Goal: Information Seeking & Learning: Find contact information

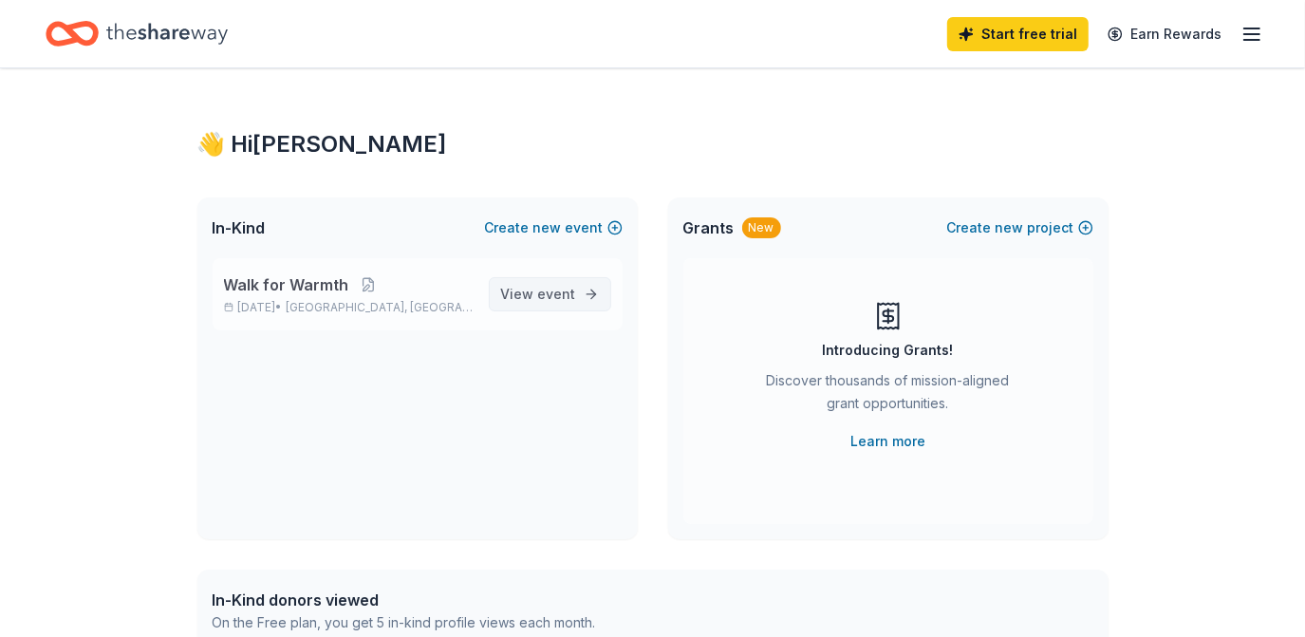
click at [574, 302] on span "View event" at bounding box center [538, 294] width 75 height 23
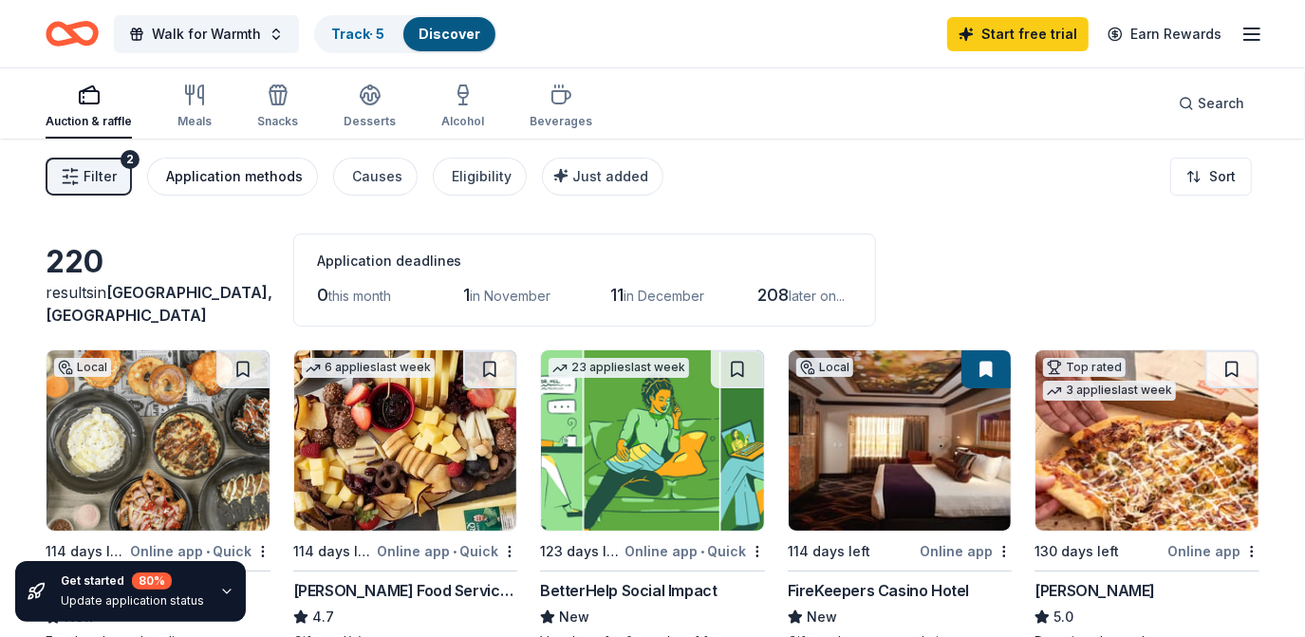
click at [252, 176] on div "Application methods" at bounding box center [234, 176] width 137 height 23
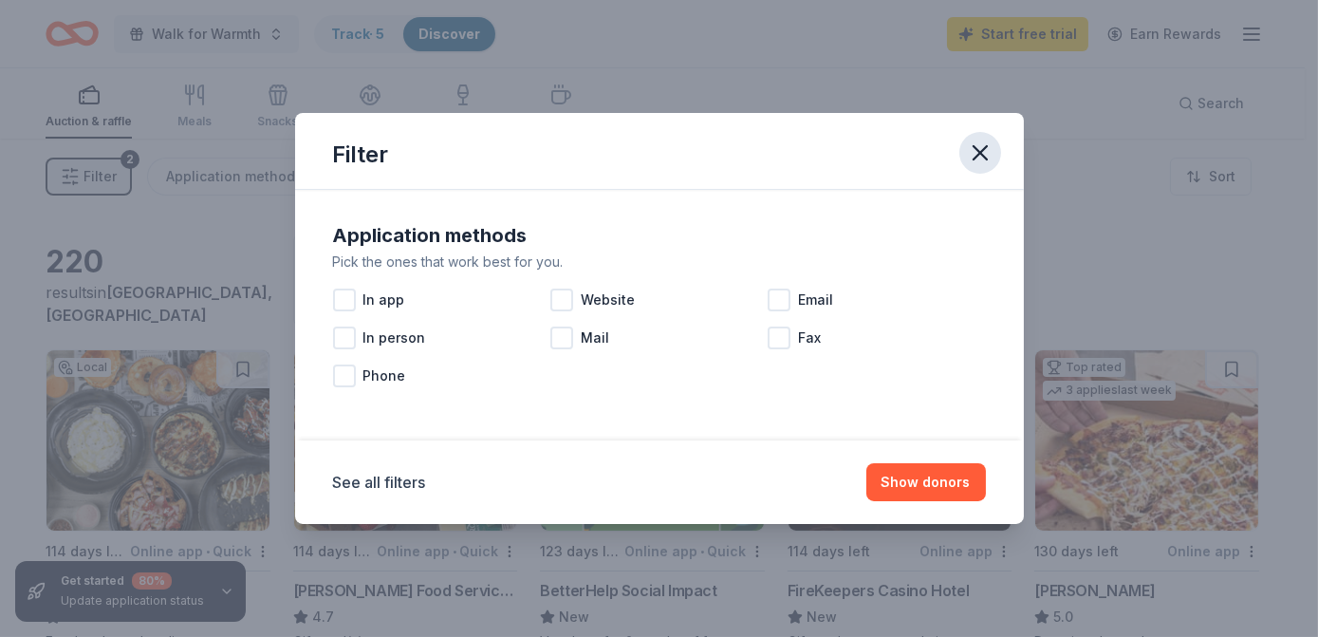
click at [982, 156] on icon "button" at bounding box center [980, 152] width 13 height 13
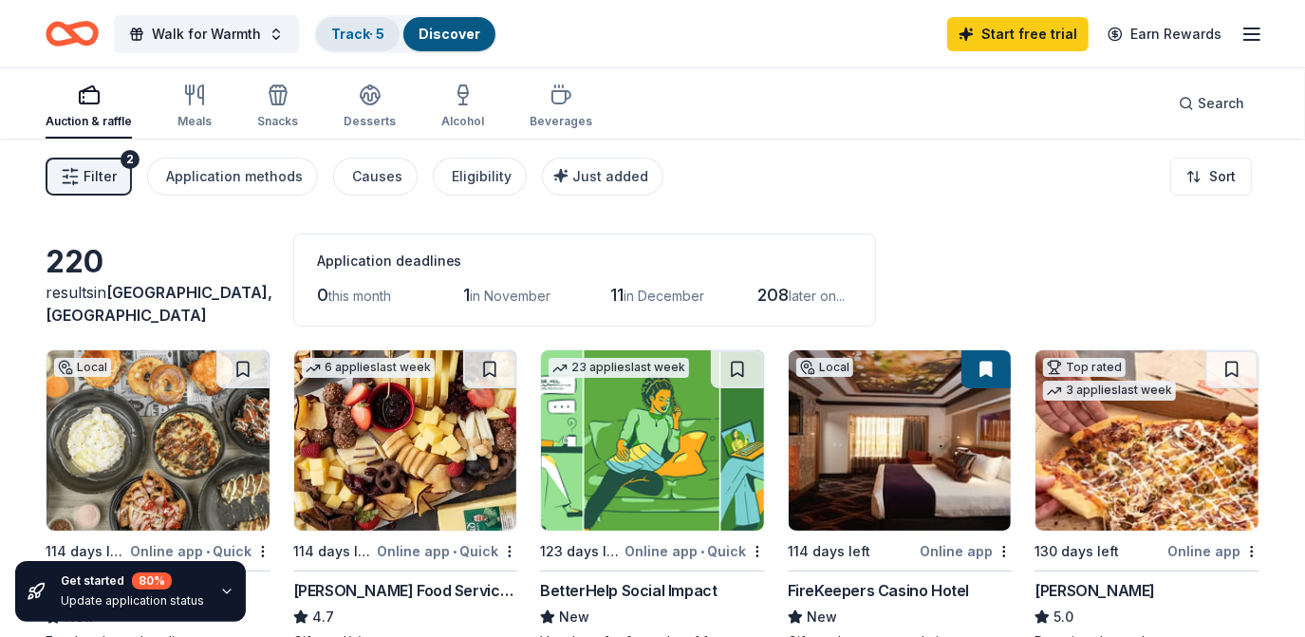
click at [353, 36] on link "Track · 5" at bounding box center [357, 34] width 53 height 16
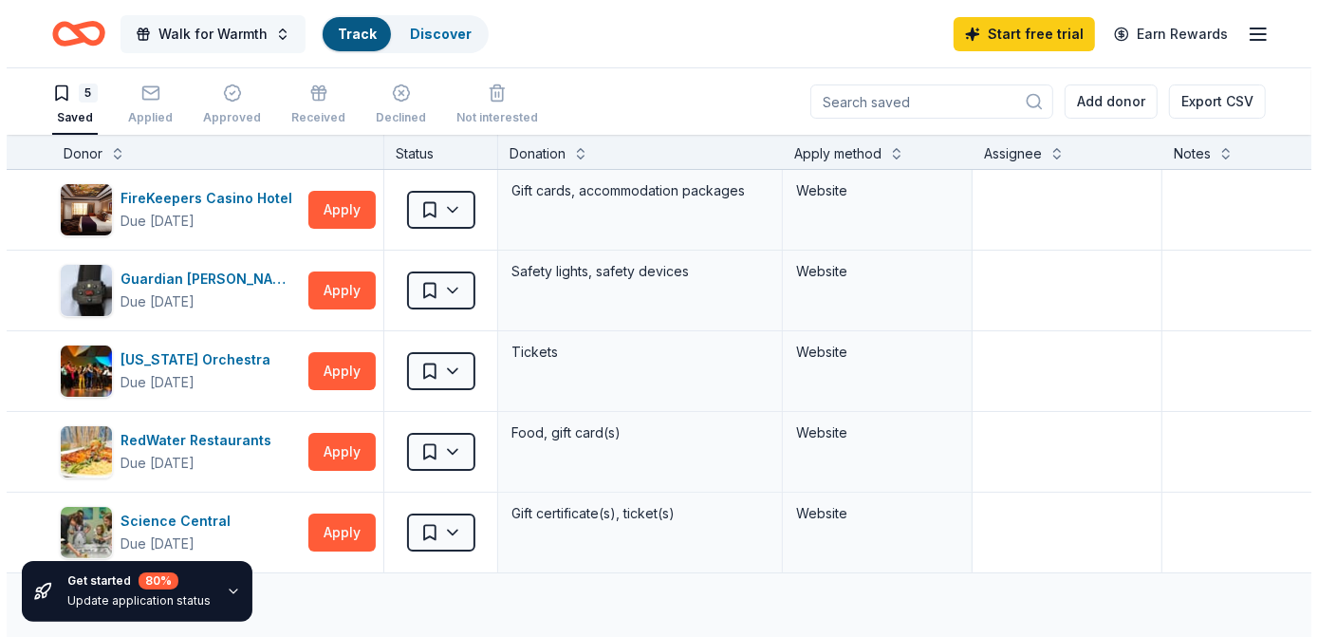
scroll to position [1, 0]
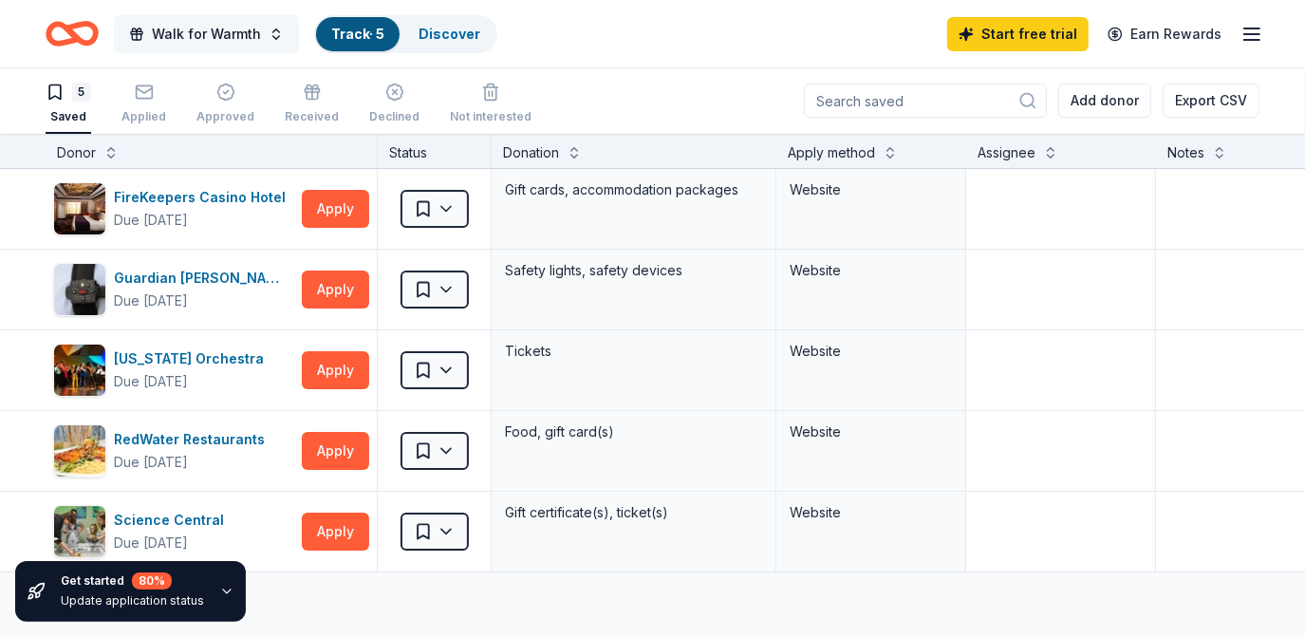
click at [206, 37] on span "Walk for Warmth" at bounding box center [206, 34] width 109 height 23
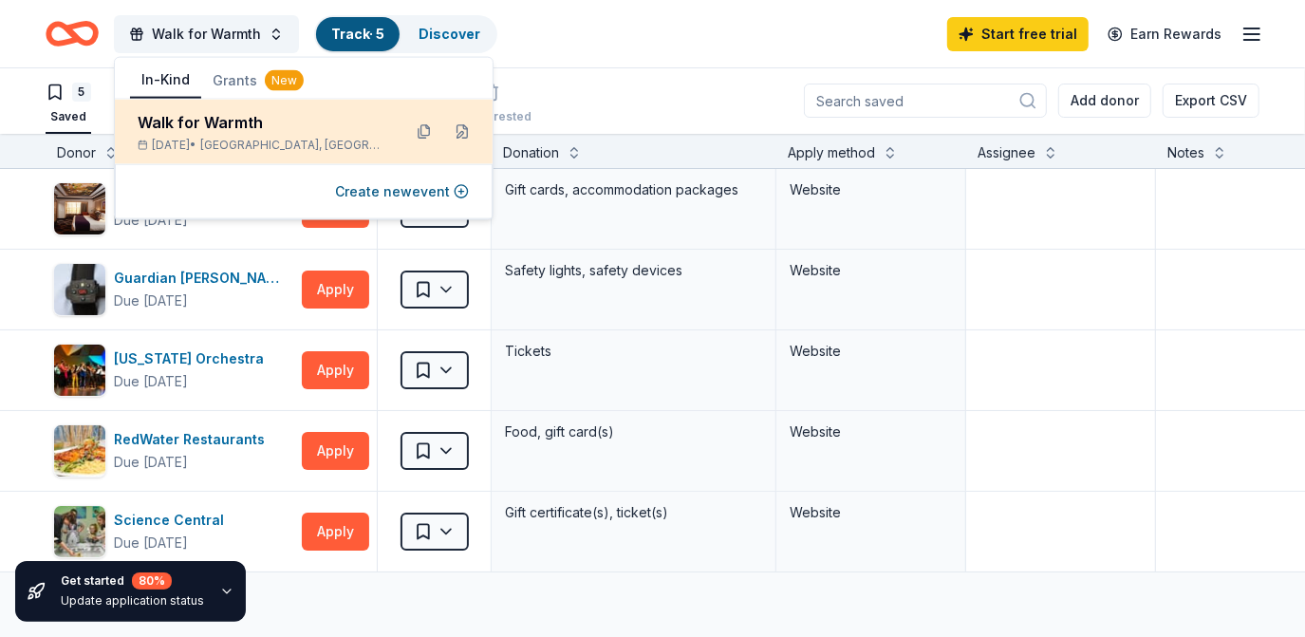
click at [235, 142] on div "[DATE] • [GEOGRAPHIC_DATA], [GEOGRAPHIC_DATA]" at bounding box center [262, 145] width 249 height 15
click at [427, 126] on button at bounding box center [424, 132] width 30 height 30
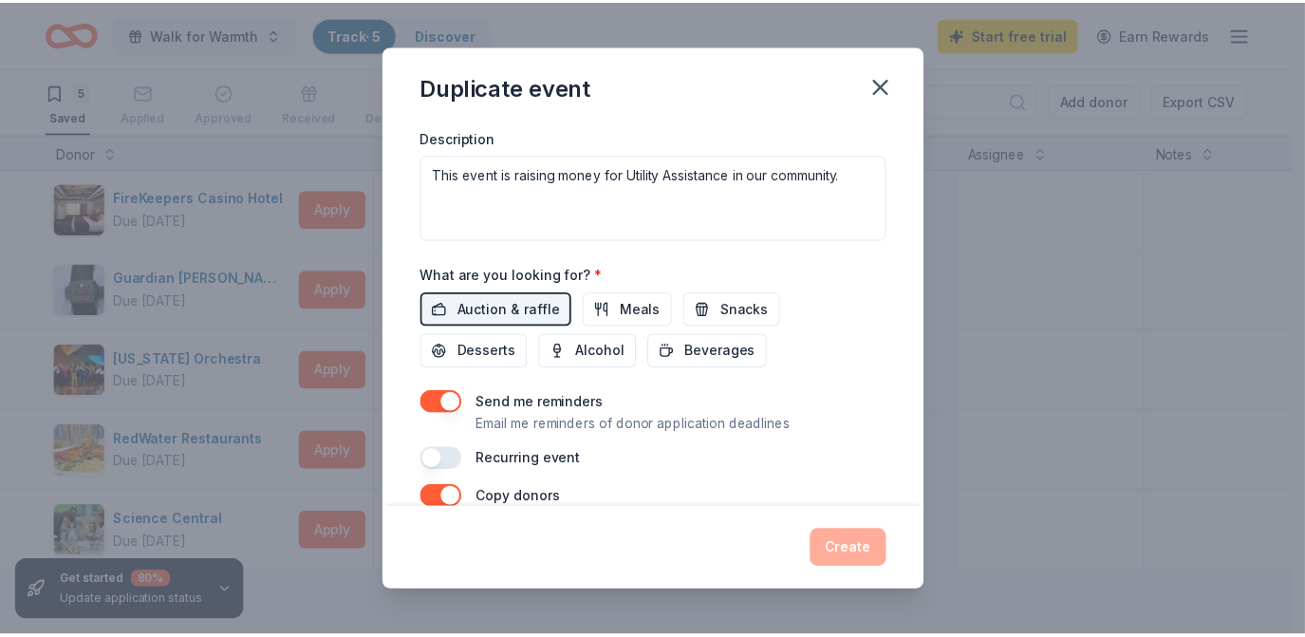
scroll to position [384, 0]
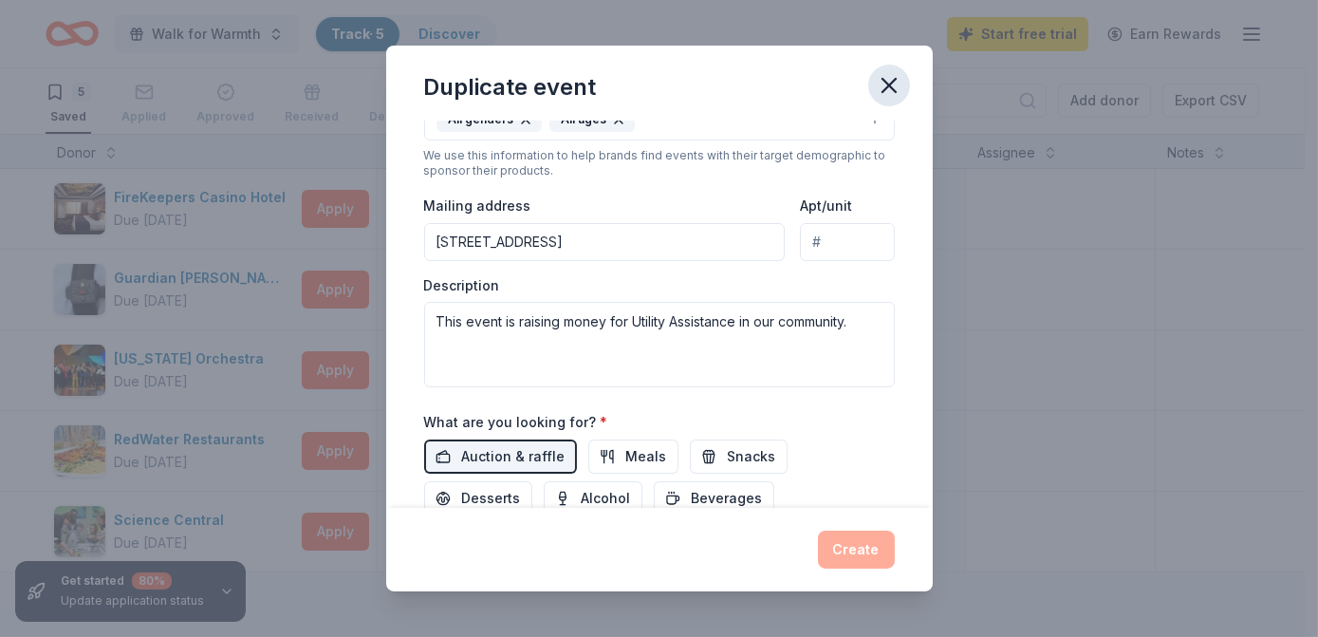
click at [888, 85] on icon "button" at bounding box center [889, 85] width 13 height 13
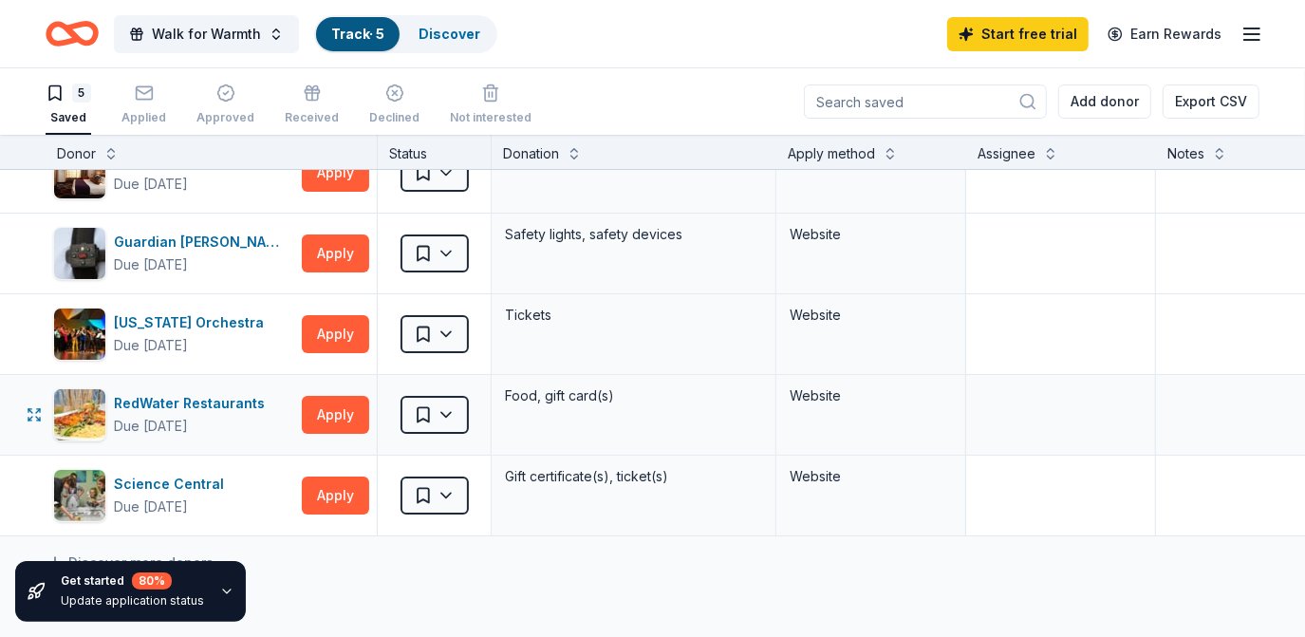
scroll to position [0, 0]
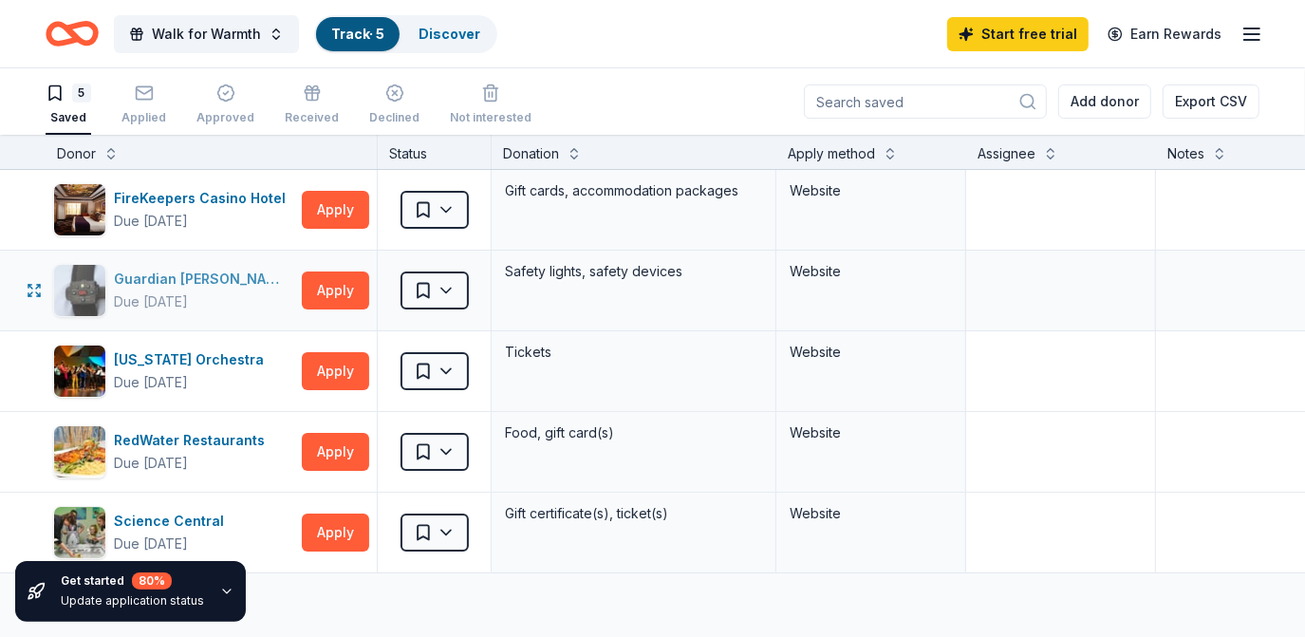
click at [188, 277] on div "Guardian [PERSON_NAME]" at bounding box center [204, 279] width 180 height 23
click at [195, 197] on div "FireKeepers Casino Hotel" at bounding box center [203, 198] width 179 height 23
click at [154, 196] on div "FireKeepers Casino Hotel" at bounding box center [203, 198] width 179 height 23
